Goal: Task Accomplishment & Management: Use online tool/utility

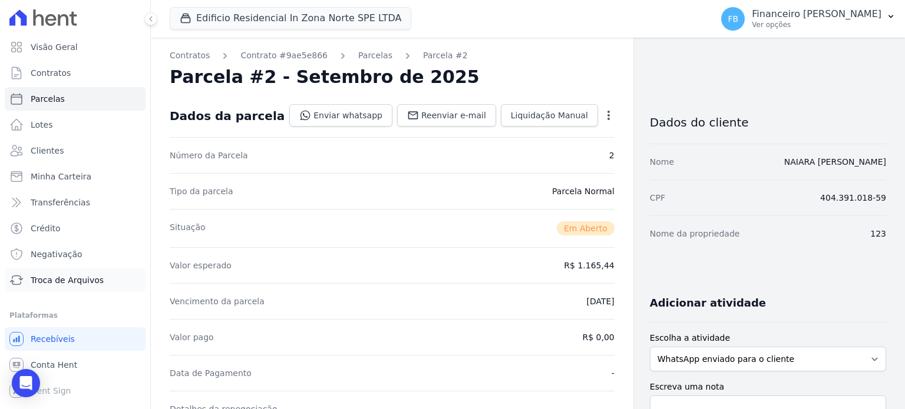
click at [77, 278] on span "Troca de Arquivos" at bounding box center [67, 281] width 73 height 12
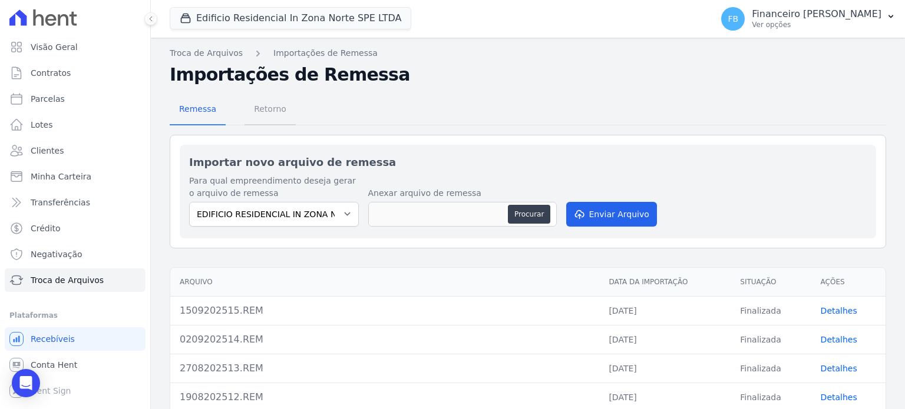
click at [264, 107] on span "Retorno" at bounding box center [270, 109] width 47 height 24
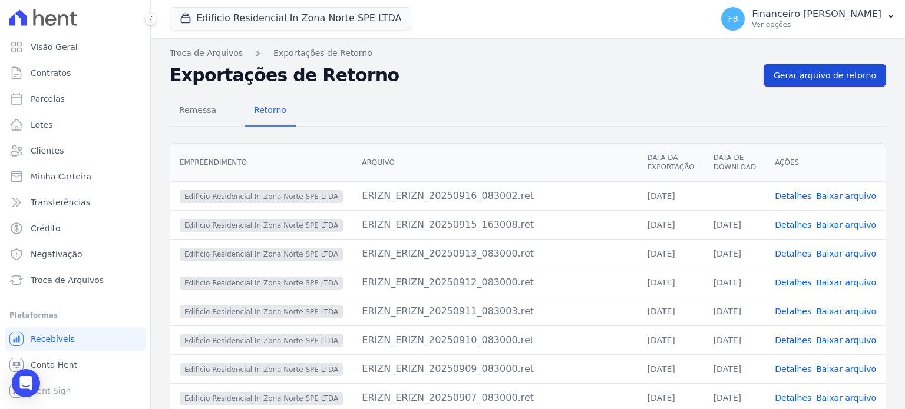
click at [822, 70] on span "Gerar arquivo de retorno" at bounding box center [825, 76] width 103 height 12
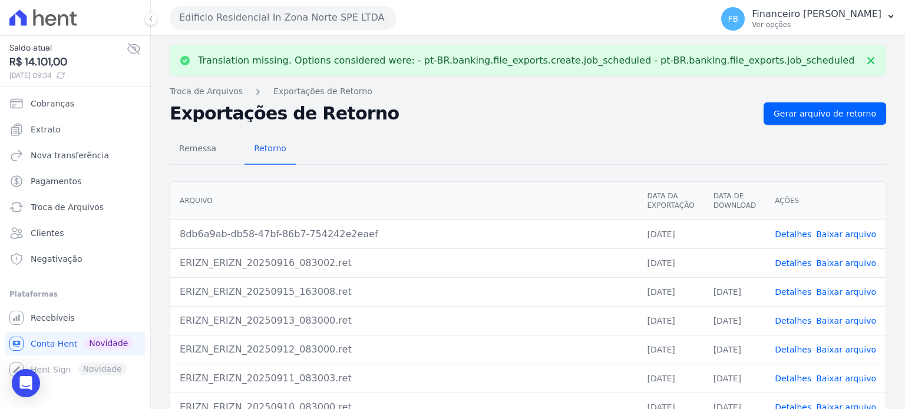
click at [841, 260] on link "Baixar arquivo" at bounding box center [846, 263] width 60 height 9
click at [865, 234] on link "Baixar arquivo" at bounding box center [846, 234] width 60 height 9
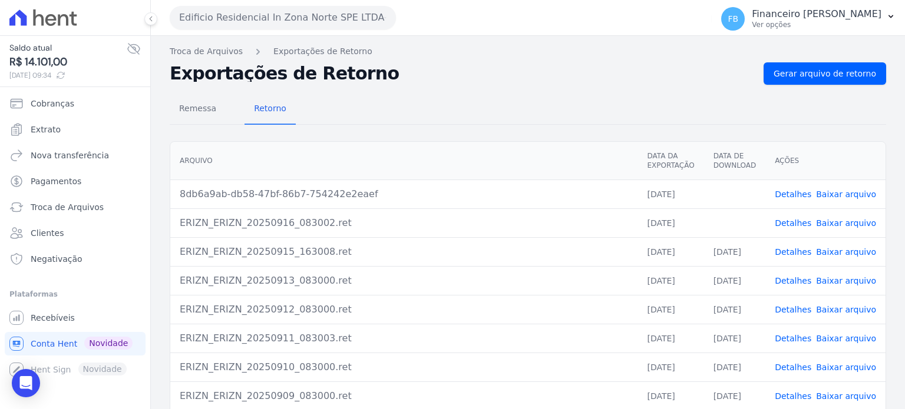
click at [338, 25] on button "Edificio Residencial In Zona Norte SPE LTDA" at bounding box center [283, 18] width 226 height 24
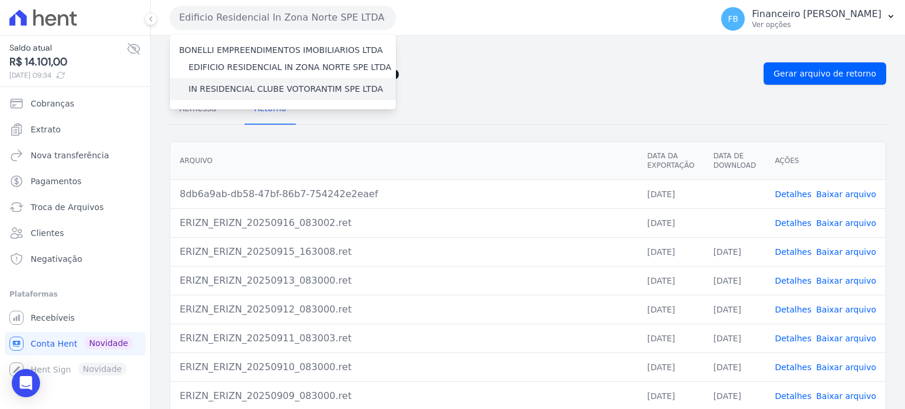
click at [314, 86] on label "IN RESIDENCIAL CLUBE VOTORANTIM SPE LTDA" at bounding box center [286, 89] width 194 height 12
click at [0, 0] on input "IN RESIDENCIAL CLUBE VOTORANTIM SPE LTDA" at bounding box center [0, 0] width 0 height 0
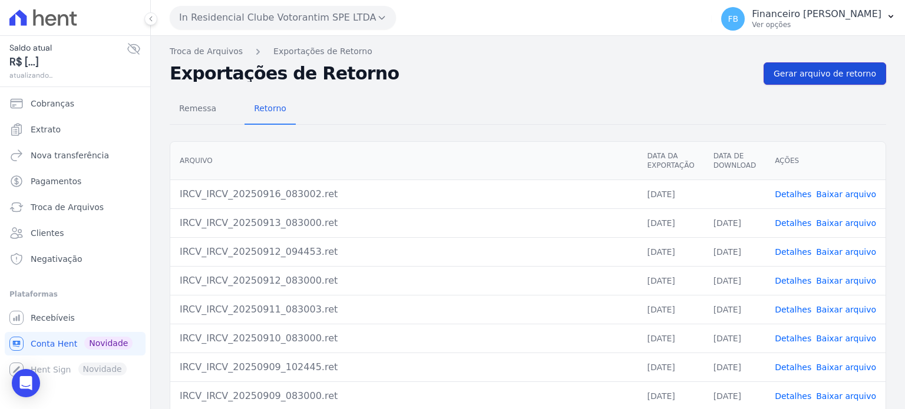
click at [827, 77] on span "Gerar arquivo de retorno" at bounding box center [825, 74] width 103 height 12
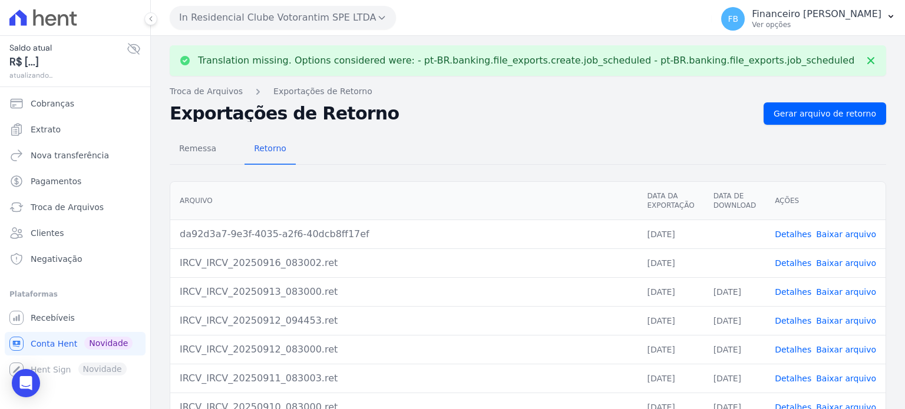
click at [857, 262] on link "Baixar arquivo" at bounding box center [846, 263] width 60 height 9
click at [865, 236] on link "Baixar arquivo" at bounding box center [846, 234] width 60 height 9
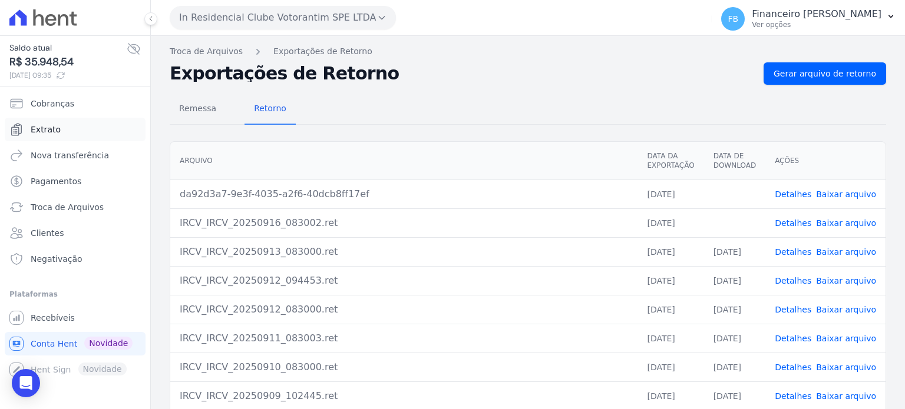
click at [68, 131] on link "Extrato" at bounding box center [75, 130] width 141 height 24
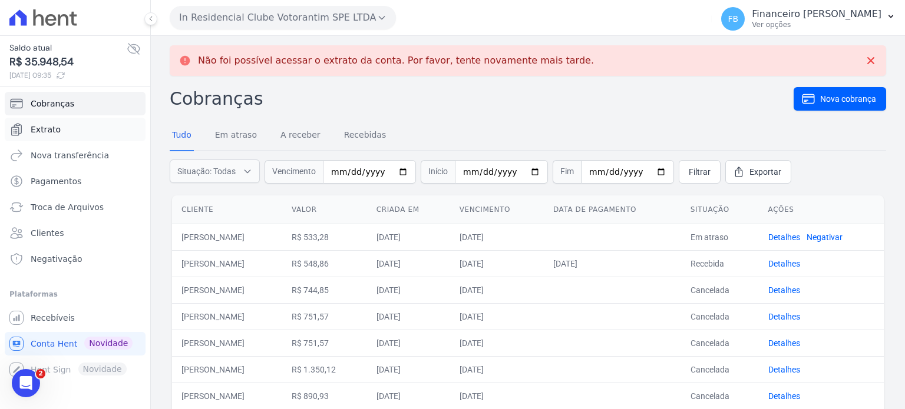
click at [37, 138] on link "Extrato" at bounding box center [75, 130] width 141 height 24
click at [47, 131] on span "Extrato" at bounding box center [46, 130] width 30 height 12
click at [280, 18] on button "In Residencial Clube Votorantim SPE LTDA" at bounding box center [283, 18] width 226 height 24
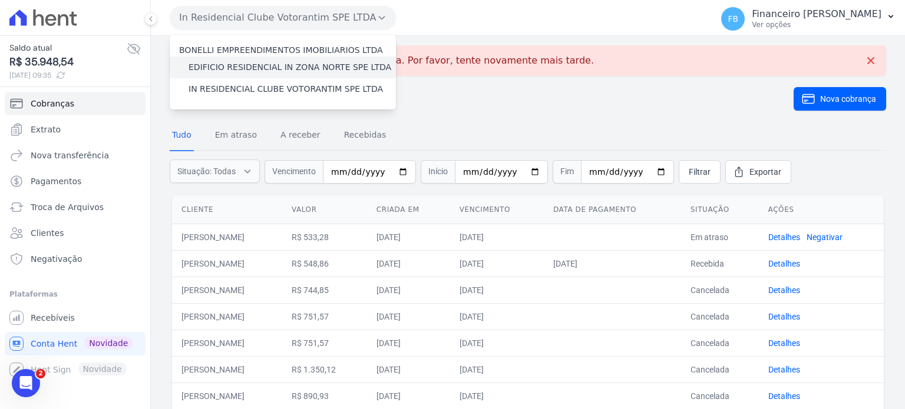
click at [273, 70] on label "EDIFICIO RESIDENCIAL IN ZONA NORTE SPE LTDA" at bounding box center [290, 67] width 203 height 12
click at [0, 0] on input "EDIFICIO RESIDENCIAL IN ZONA NORTE SPE LTDA" at bounding box center [0, 0] width 0 height 0
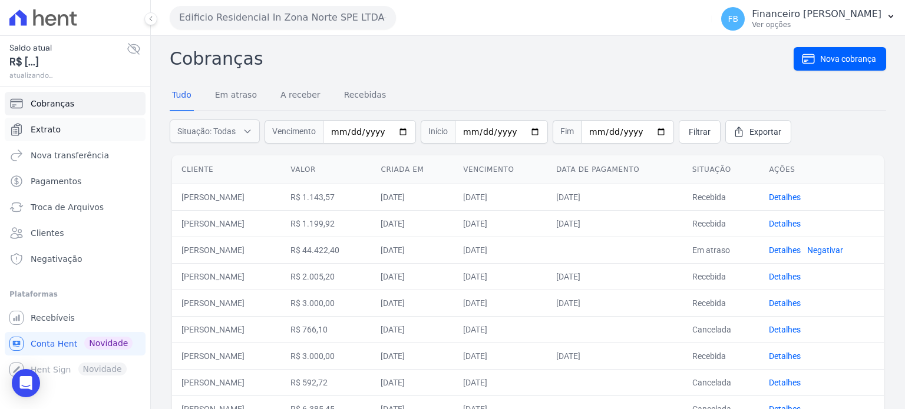
click at [66, 128] on link "Extrato" at bounding box center [75, 130] width 141 height 24
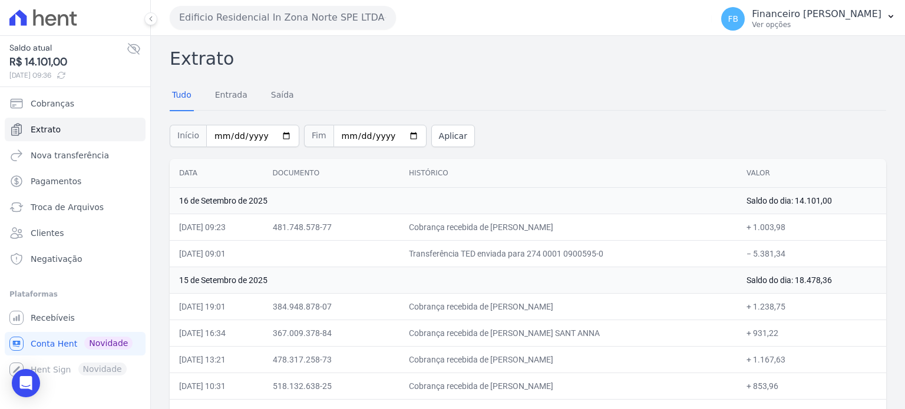
click at [267, 20] on button "Edificio Residencial In Zona Norte SPE LTDA" at bounding box center [283, 18] width 226 height 24
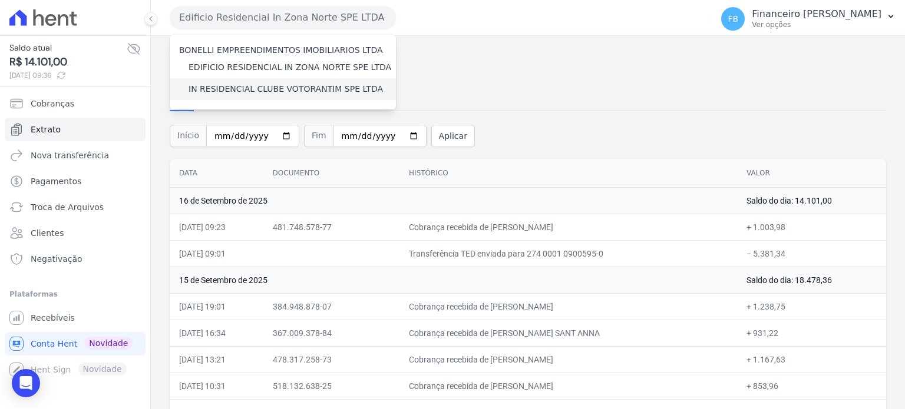
click at [266, 90] on label "IN RESIDENCIAL CLUBE VOTORANTIM SPE LTDA" at bounding box center [286, 89] width 194 height 12
click at [0, 0] on input "IN RESIDENCIAL CLUBE VOTORANTIM SPE LTDA" at bounding box center [0, 0] width 0 height 0
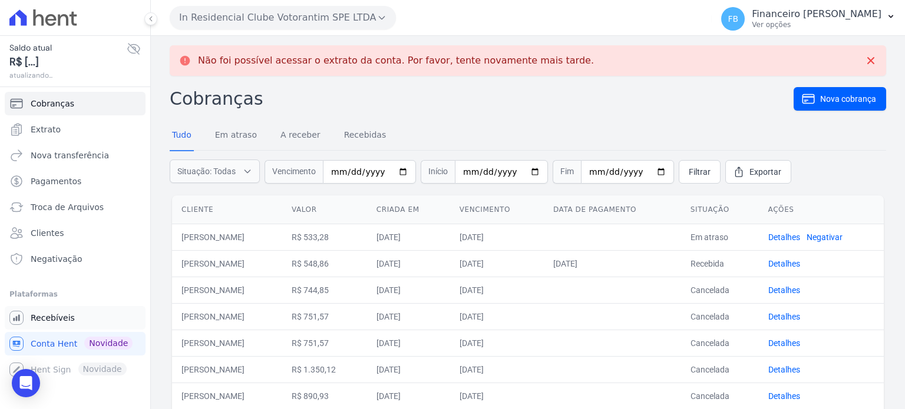
click at [70, 314] on link "Recebíveis" at bounding box center [75, 318] width 141 height 24
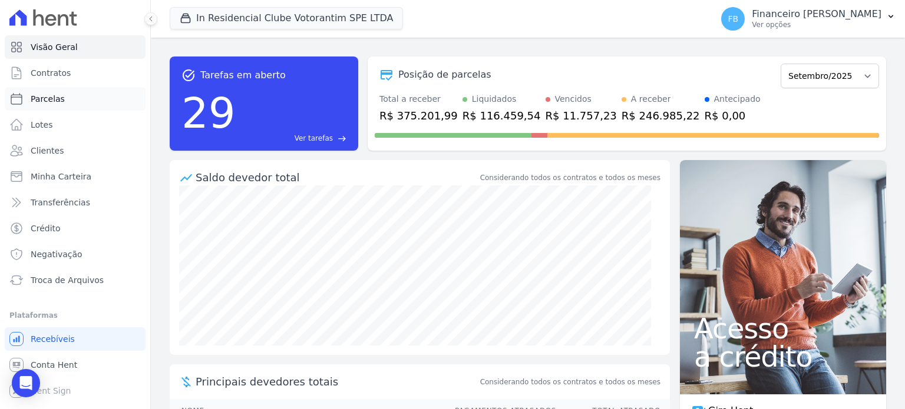
click at [79, 101] on link "Parcelas" at bounding box center [75, 99] width 141 height 24
select select
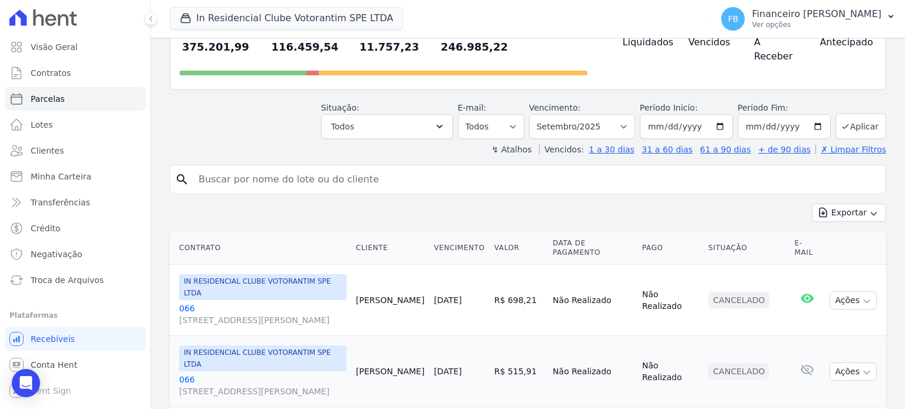
scroll to position [118, 0]
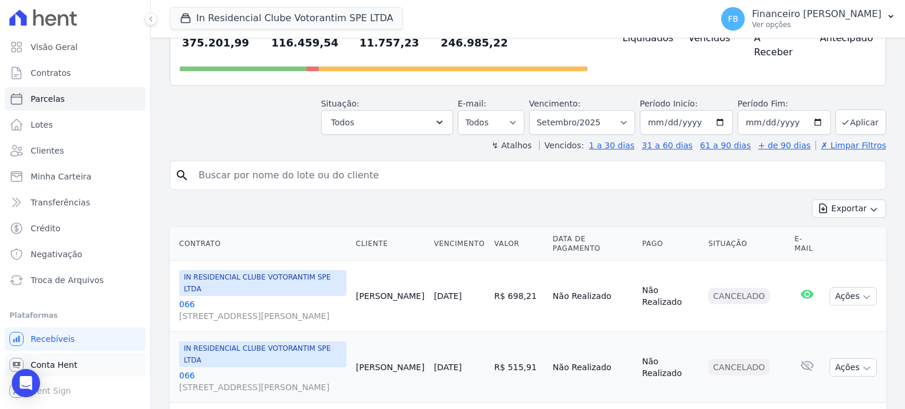
click at [71, 372] on link "Conta Hent" at bounding box center [75, 366] width 141 height 24
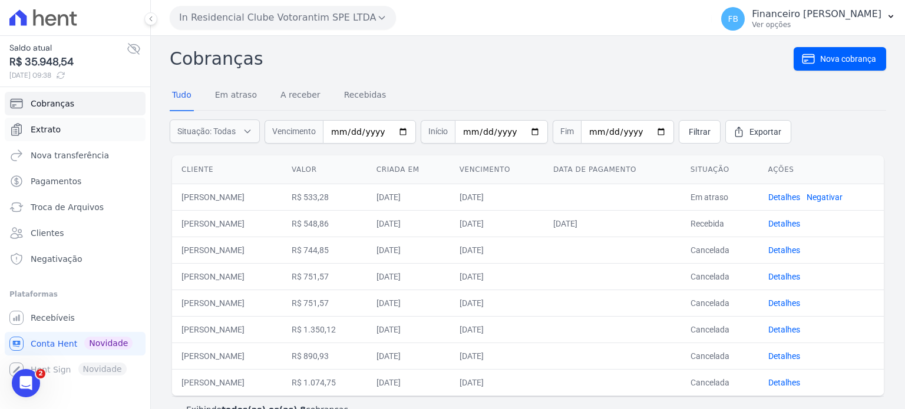
click at [92, 134] on link "Extrato" at bounding box center [75, 130] width 141 height 24
